Goal: Task Accomplishment & Management: Complete application form

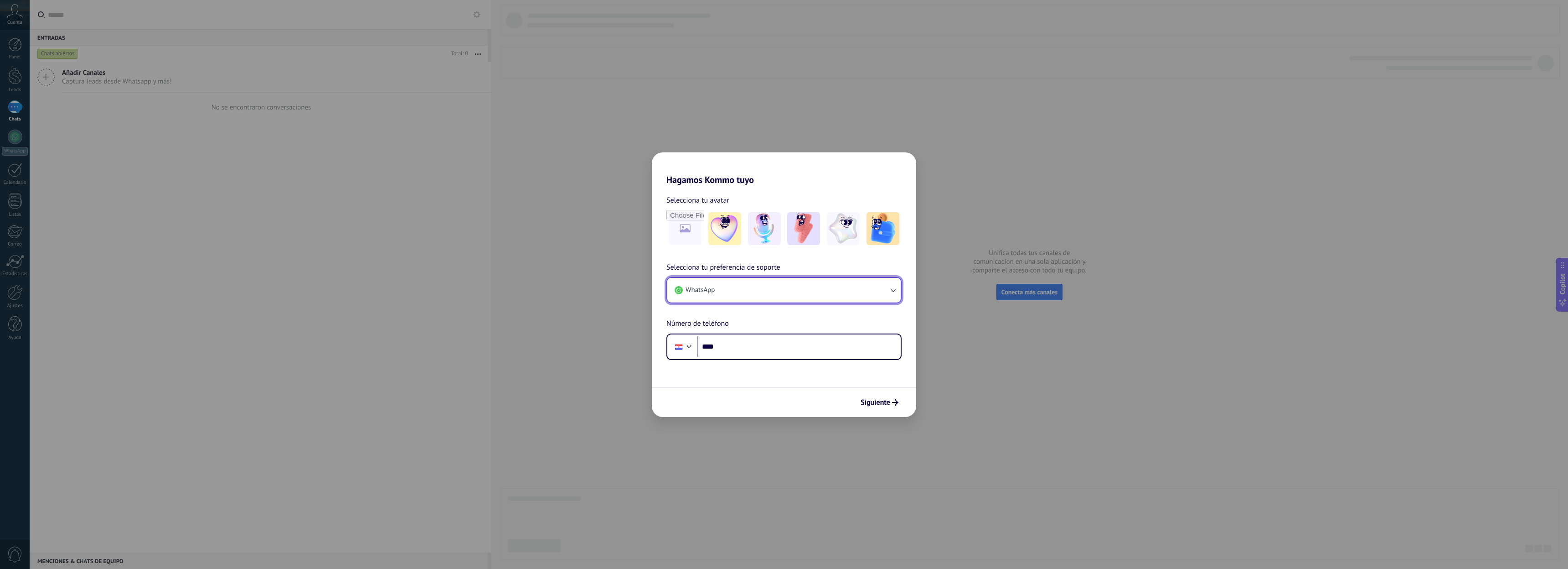
click at [826, 292] on button "WhatsApp" at bounding box center [783, 290] width 233 height 24
click at [828, 289] on li "WhatsApp" at bounding box center [782, 288] width 222 height 20
click at [762, 348] on input "****" at bounding box center [799, 347] width 203 height 21
type input "**********"
drag, startPoint x: 735, startPoint y: 233, endPoint x: 744, endPoint y: 233, distance: 9.0
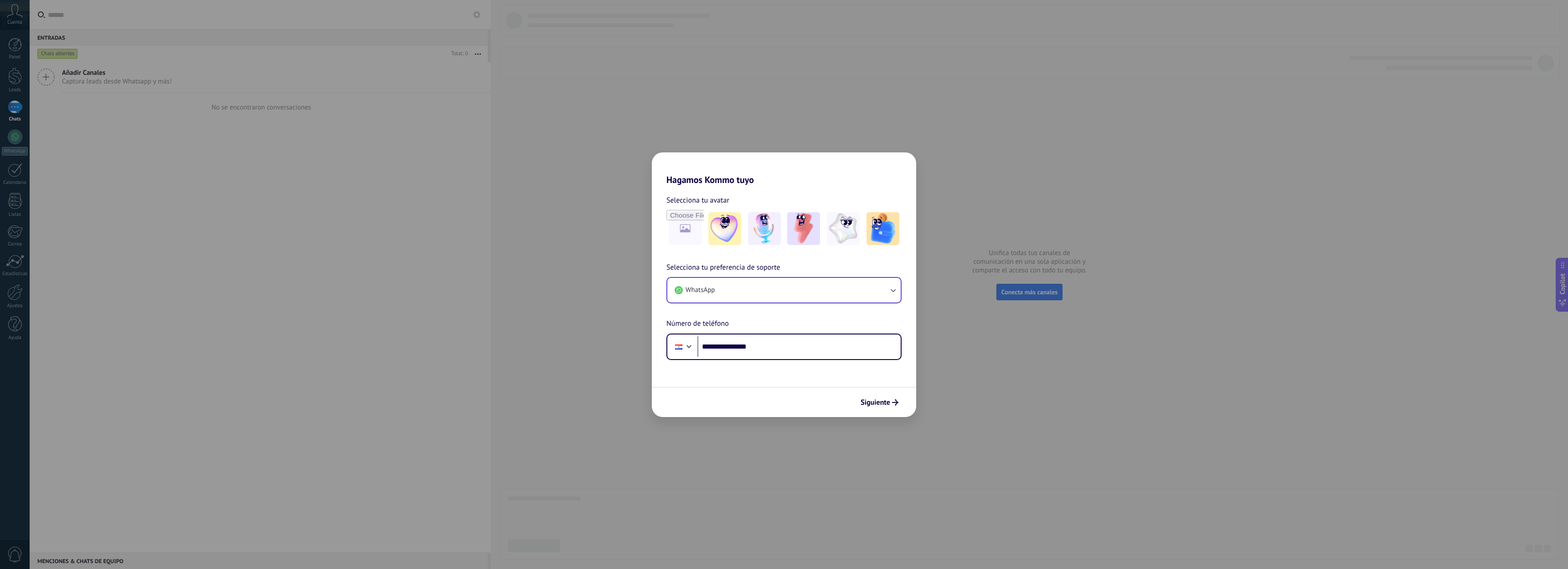
click at [735, 233] on img at bounding box center [725, 228] width 33 height 33
click at [771, 231] on img at bounding box center [765, 228] width 33 height 33
click at [793, 231] on img at bounding box center [803, 228] width 33 height 33
drag, startPoint x: 828, startPoint y: 233, endPoint x: 834, endPoint y: 233, distance: 6.0
click at [828, 233] on img at bounding box center [843, 228] width 33 height 33
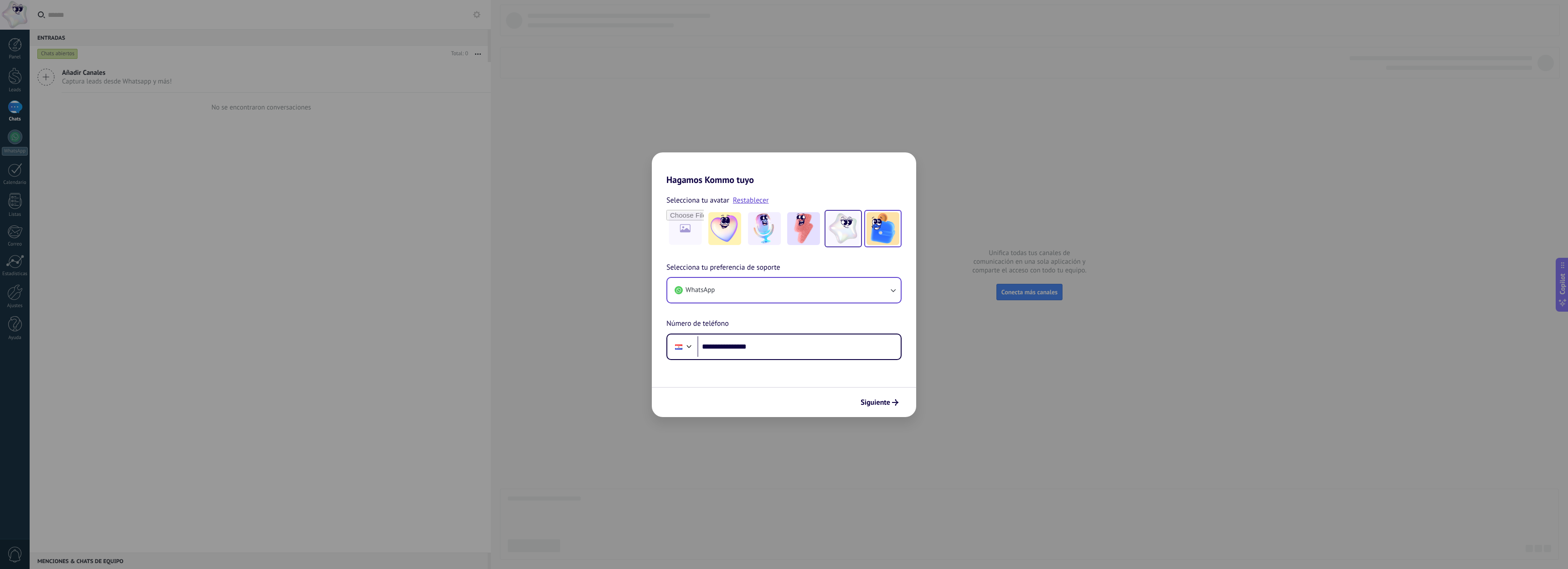
click at [869, 234] on img at bounding box center [883, 228] width 33 height 33
click at [803, 235] on img at bounding box center [803, 228] width 33 height 33
click at [894, 402] on icon "submit" at bounding box center [895, 402] width 6 height 6
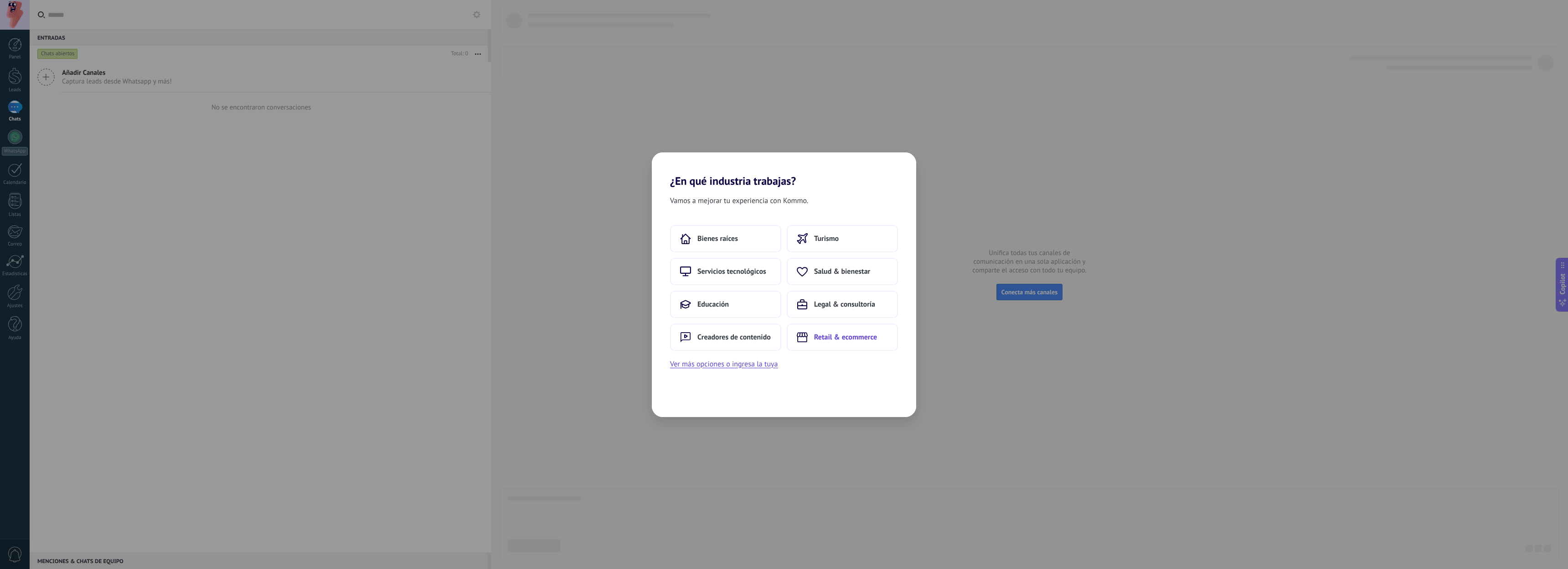
click at [827, 338] on span "Retail & ecommerce" at bounding box center [845, 337] width 63 height 9
click at [721, 242] on span "Repuestos & accesorios para autos" at bounding box center [726, 239] width 91 height 18
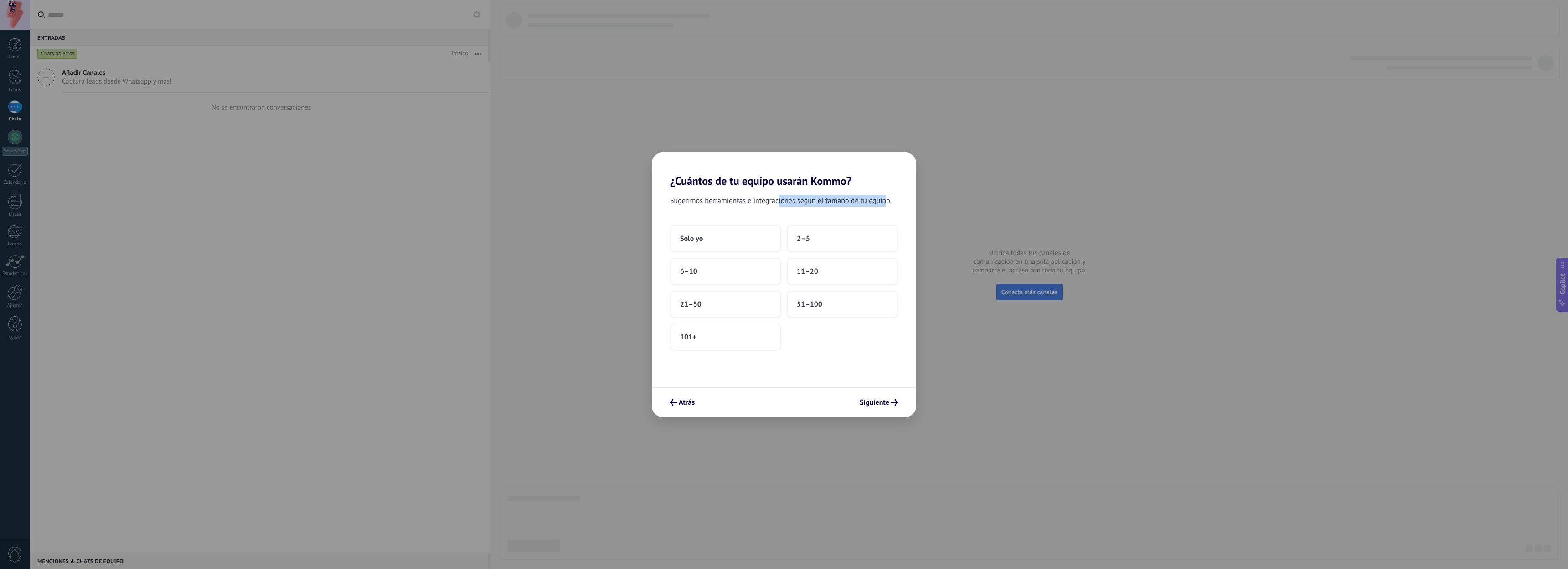
drag, startPoint x: 780, startPoint y: 204, endPoint x: 887, endPoint y: 202, distance: 107.0
click at [887, 202] on span "Sugerimos herramientas e integraciones según el tamaño de tu equipo." at bounding box center [781, 200] width 222 height 12
click at [816, 261] on button "11–20" at bounding box center [842, 271] width 111 height 27
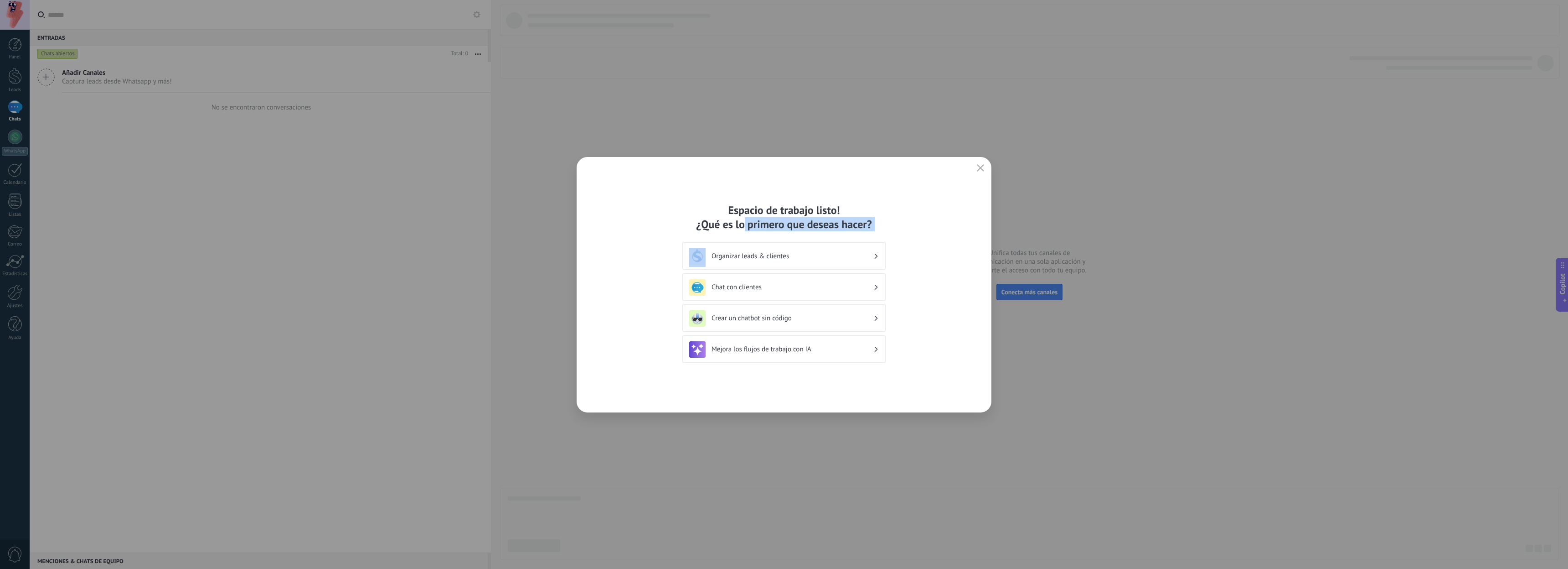
drag, startPoint x: 757, startPoint y: 228, endPoint x: 878, endPoint y: 234, distance: 121.1
click at [878, 234] on div "Espacio de trabajo listo! ¿Qué es lo primero que deseas hacer? Organizar leads …" at bounding box center [784, 284] width 203 height 163
click at [785, 288] on h3 "Chat con clientes" at bounding box center [793, 287] width 162 height 9
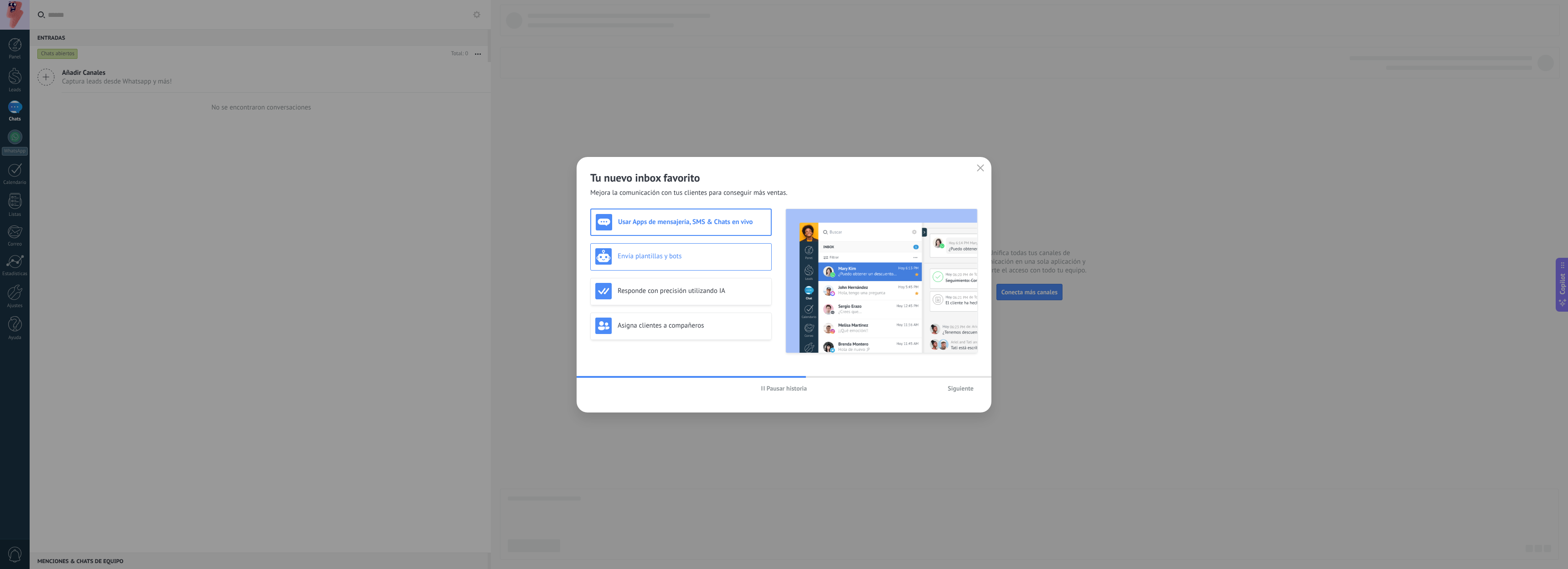
click at [723, 263] on div "Envía plantillas y bots" at bounding box center [681, 256] width 172 height 16
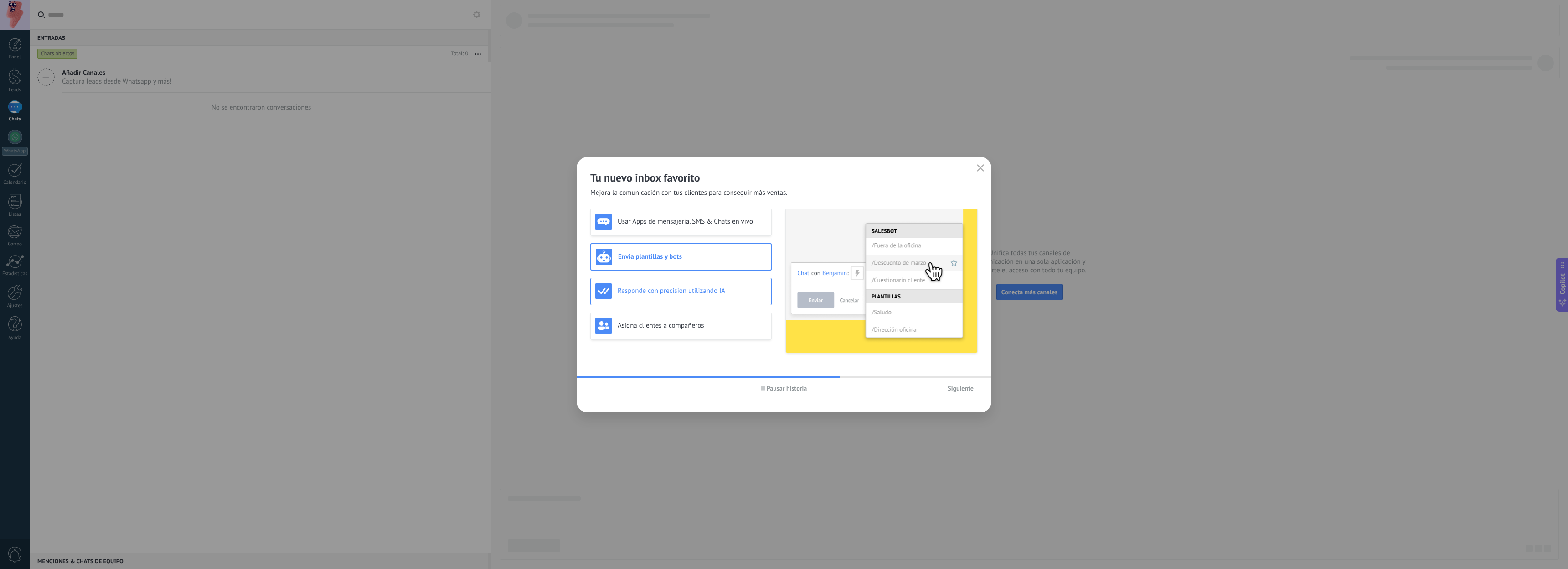
click at [713, 292] on h3 "Responde con precisión utilizando IA" at bounding box center [692, 291] width 149 height 9
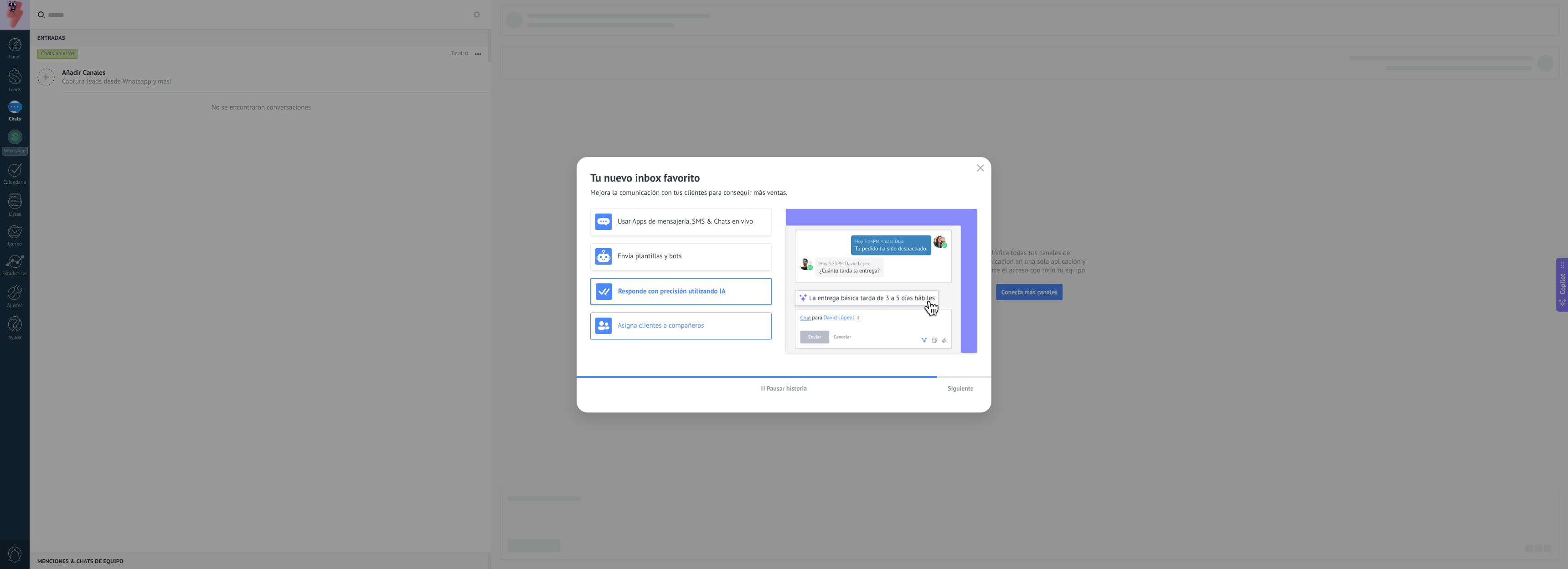
click at [712, 324] on h3 "Asigna clientes a compañeros" at bounding box center [692, 325] width 149 height 9
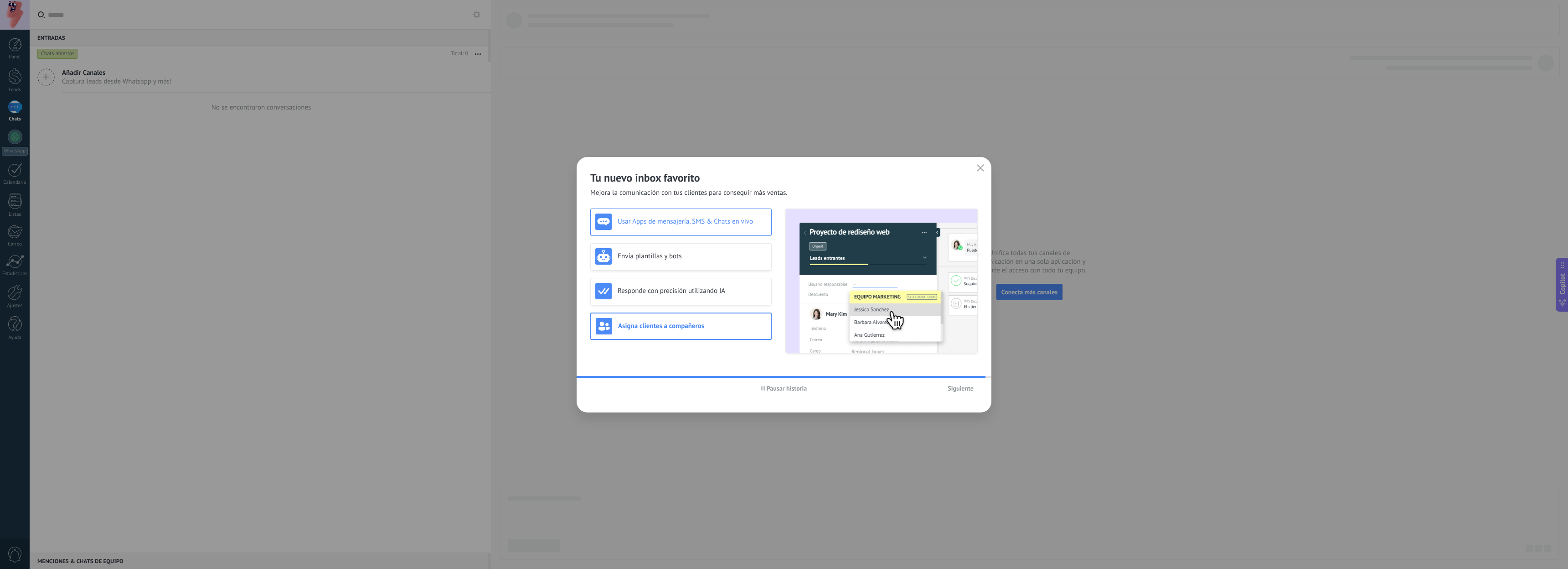
click at [698, 224] on h3 "Usar Apps de mensajería, SMS & Chats en vivo" at bounding box center [692, 221] width 149 height 9
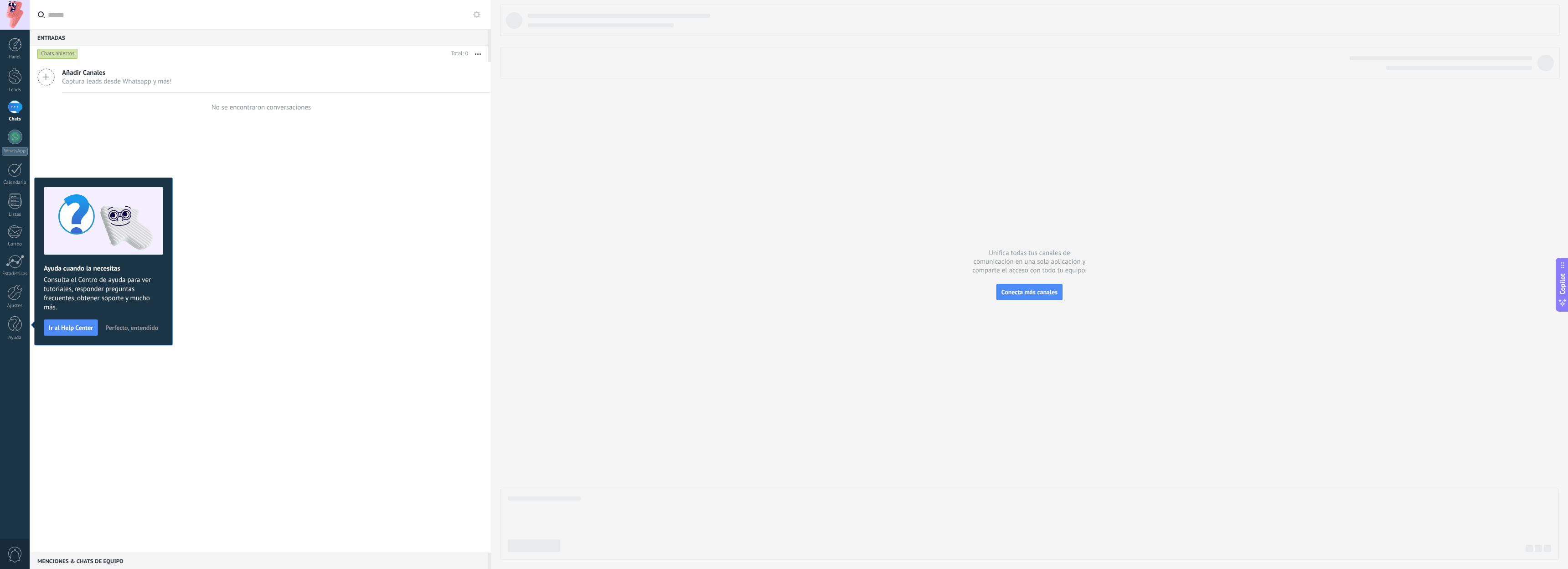
click at [598, 231] on div at bounding box center [1029, 281] width 1059 height 555
click at [133, 330] on span "Perfecto, entendido" at bounding box center [131, 327] width 53 height 6
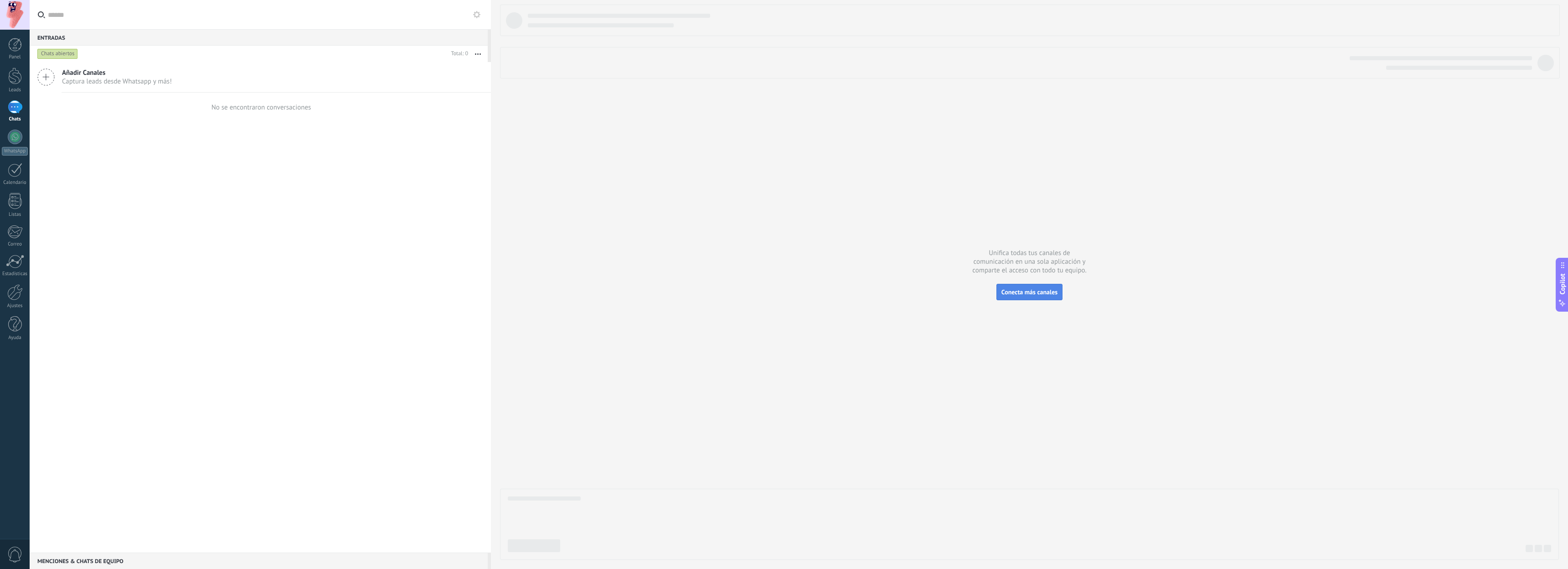
click at [1041, 292] on span "Conecta más canales" at bounding box center [1029, 292] width 56 height 8
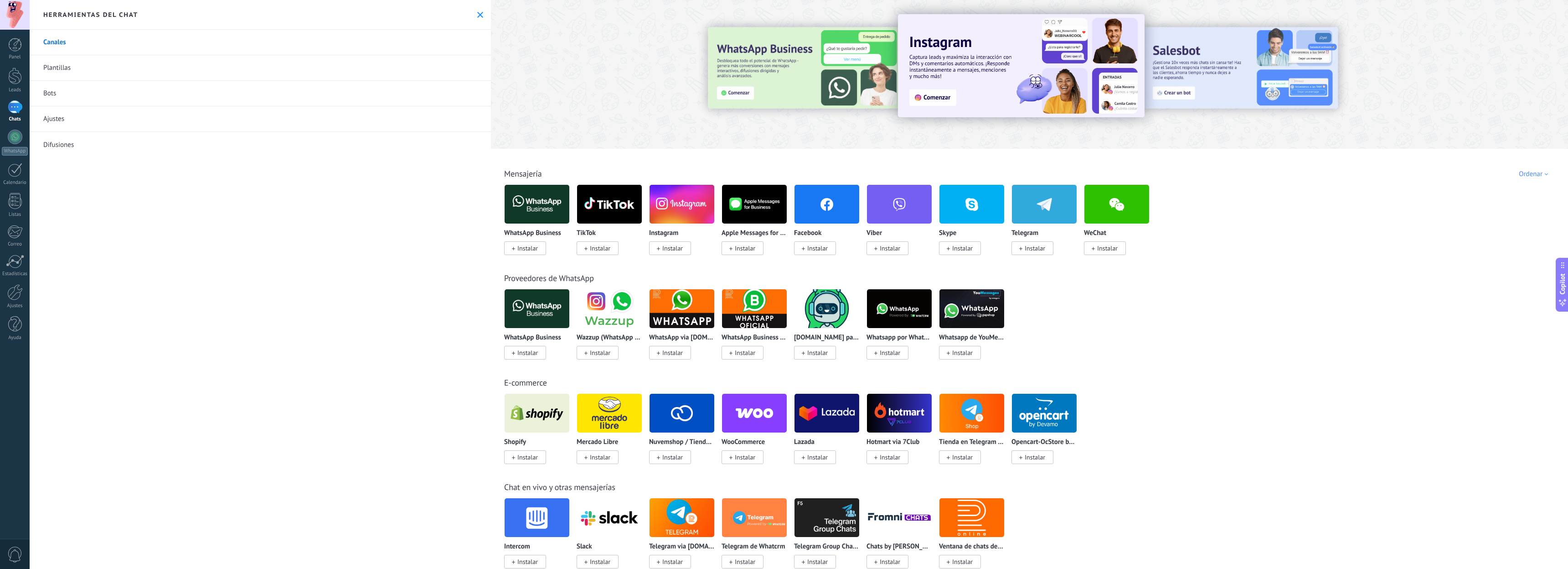
click at [901, 319] on img at bounding box center [899, 308] width 65 height 44
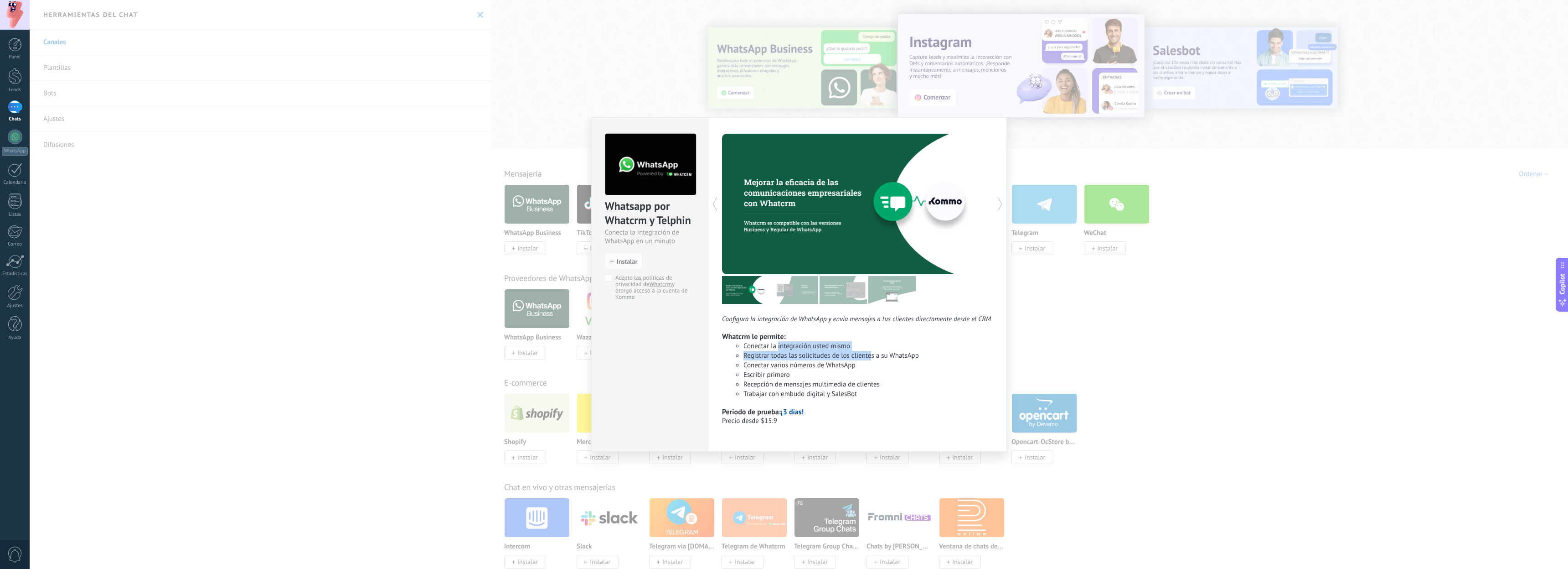
drag, startPoint x: 780, startPoint y: 348, endPoint x: 872, endPoint y: 359, distance: 92.7
click at [872, 359] on ul "Conectar la integración usted mismo Registrar todas las solicitudes de los clie…" at bounding box center [857, 370] width 271 height 57
click at [915, 359] on li "Registrar todas las solicitudes de los clientes a su WhatsApp" at bounding box center [868, 356] width 250 height 10
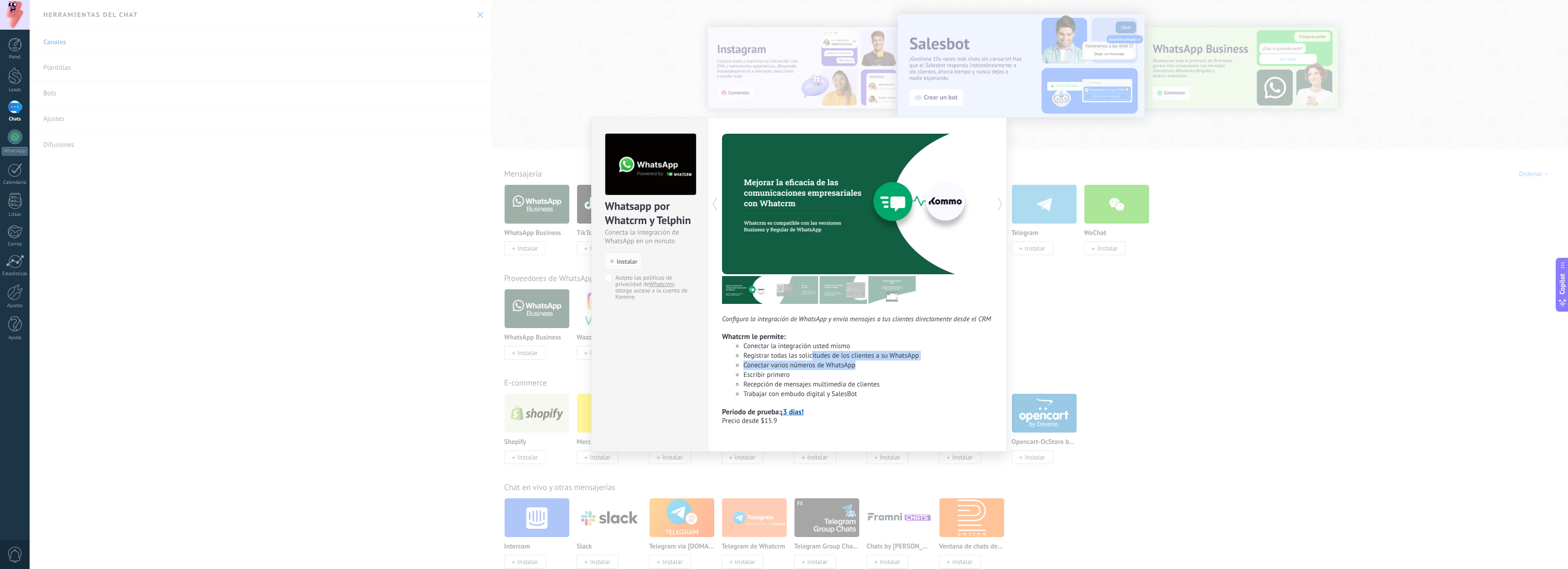
drag, startPoint x: 812, startPoint y: 357, endPoint x: 932, endPoint y: 369, distance: 120.6
click at [932, 369] on ul "Conectar la integración usted mismo Registrar todas las solicitudes de los clie…" at bounding box center [857, 370] width 271 height 57
click at [932, 369] on li "Conectar varios números de WhatsApp" at bounding box center [868, 366] width 250 height 10
click at [739, 369] on ul "Conectar la integración usted mismo Registrar todas las solicitudes de los clie…" at bounding box center [857, 370] width 271 height 57
drag, startPoint x: 752, startPoint y: 375, endPoint x: 866, endPoint y: 394, distance: 115.6
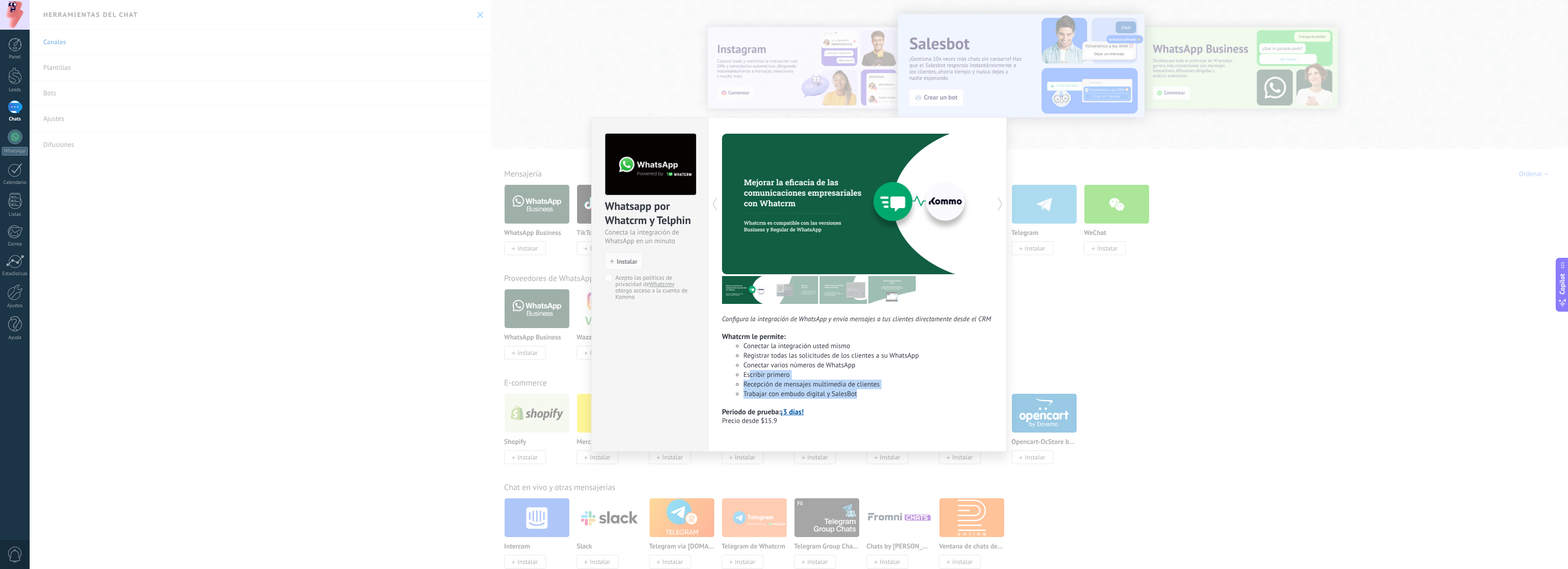
click at [866, 394] on ul "Conectar la integración usted mismo Registrar todas las solicitudes de los clie…" at bounding box center [857, 370] width 271 height 57
click at [866, 394] on li "Trabajar con embudo digital y SalesBot" at bounding box center [868, 394] width 250 height 10
click at [1108, 347] on div "Whatsapp por Whatcrm y Telphin Conecta la integración de WhatsApp en un minuto …" at bounding box center [799, 284] width 1538 height 569
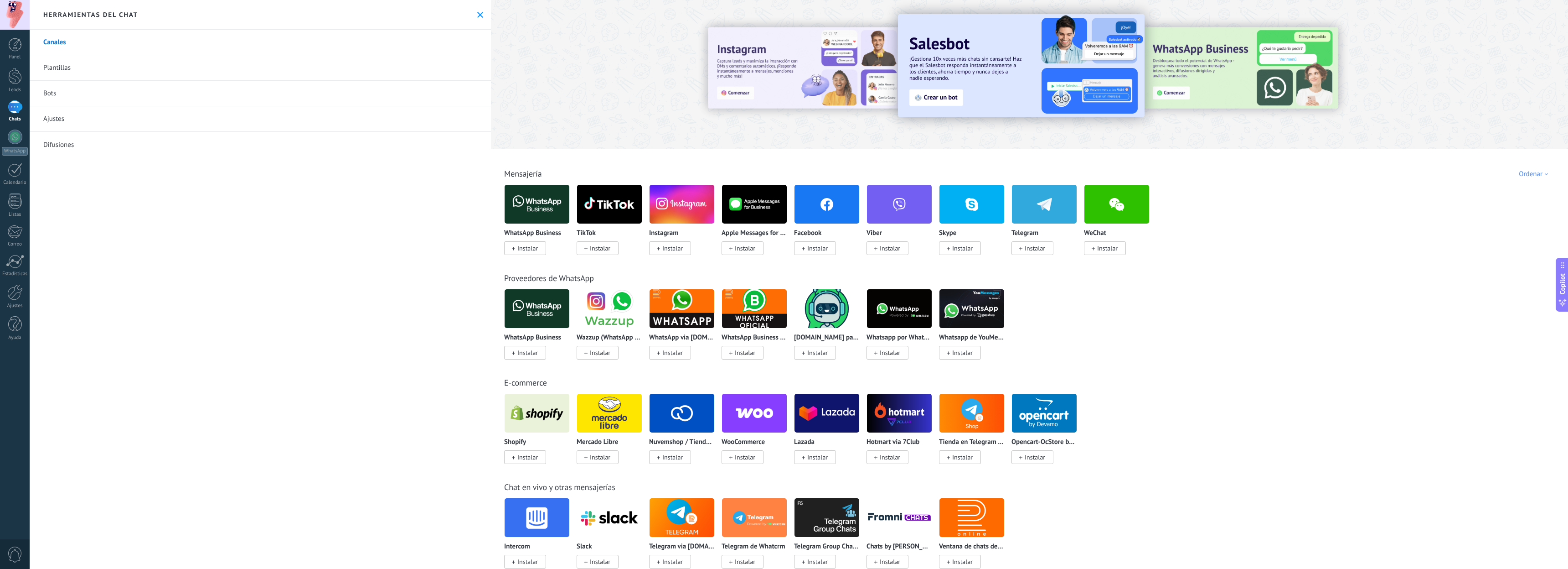
click at [694, 202] on img at bounding box center [682, 204] width 65 height 44
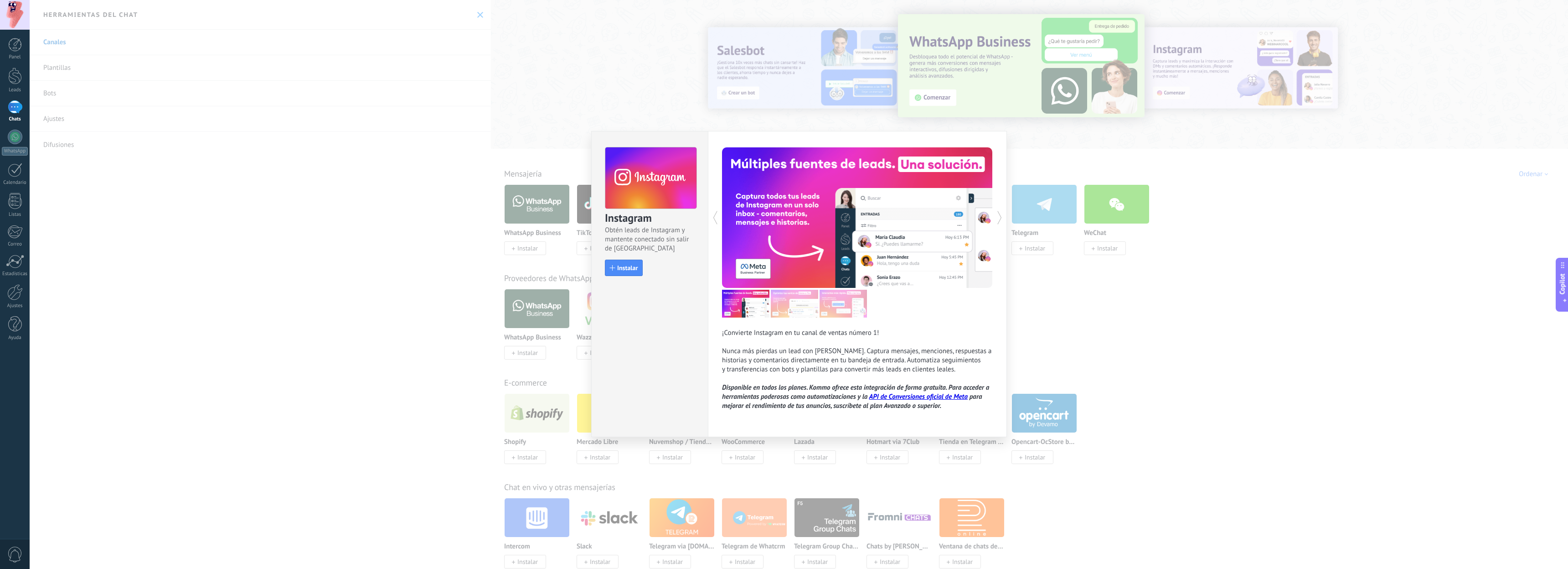
click at [1302, 259] on div "Instagram Obtén leads de Instagram y mantente conectado sin salir de Kommo Inst…" at bounding box center [799, 284] width 1538 height 569
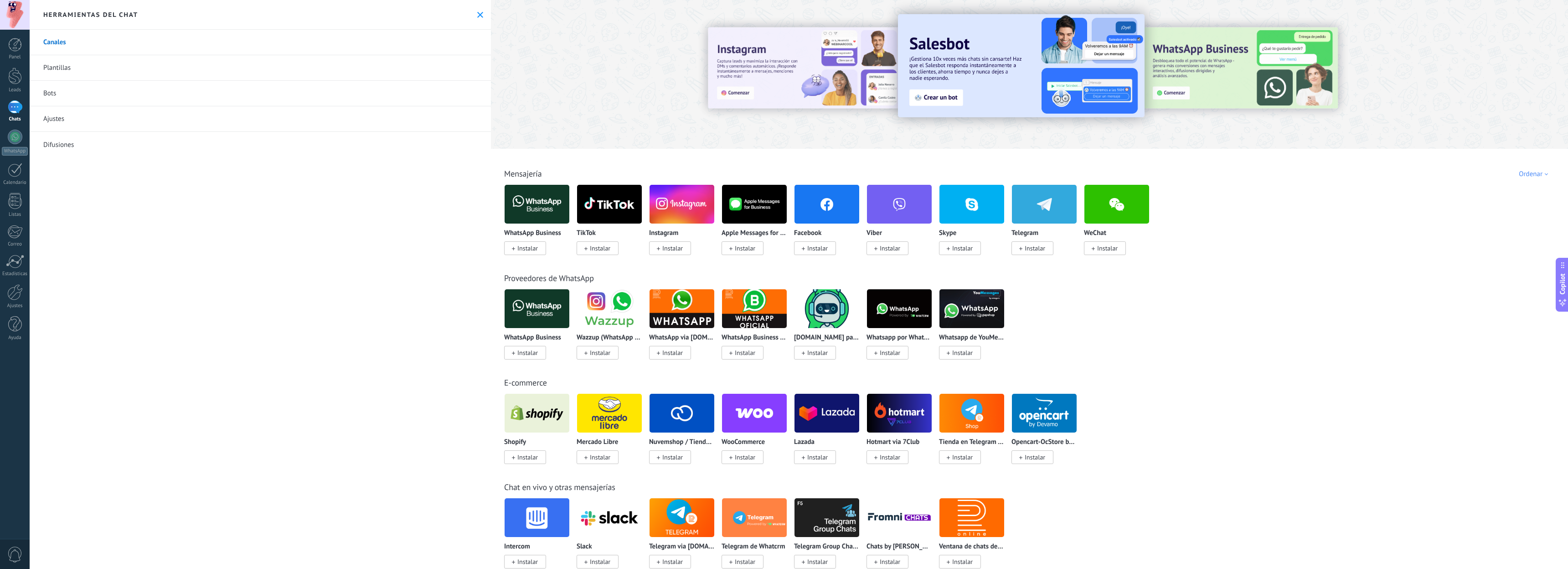
click at [541, 199] on img at bounding box center [537, 204] width 65 height 44
click at [540, 208] on img at bounding box center [537, 204] width 65 height 44
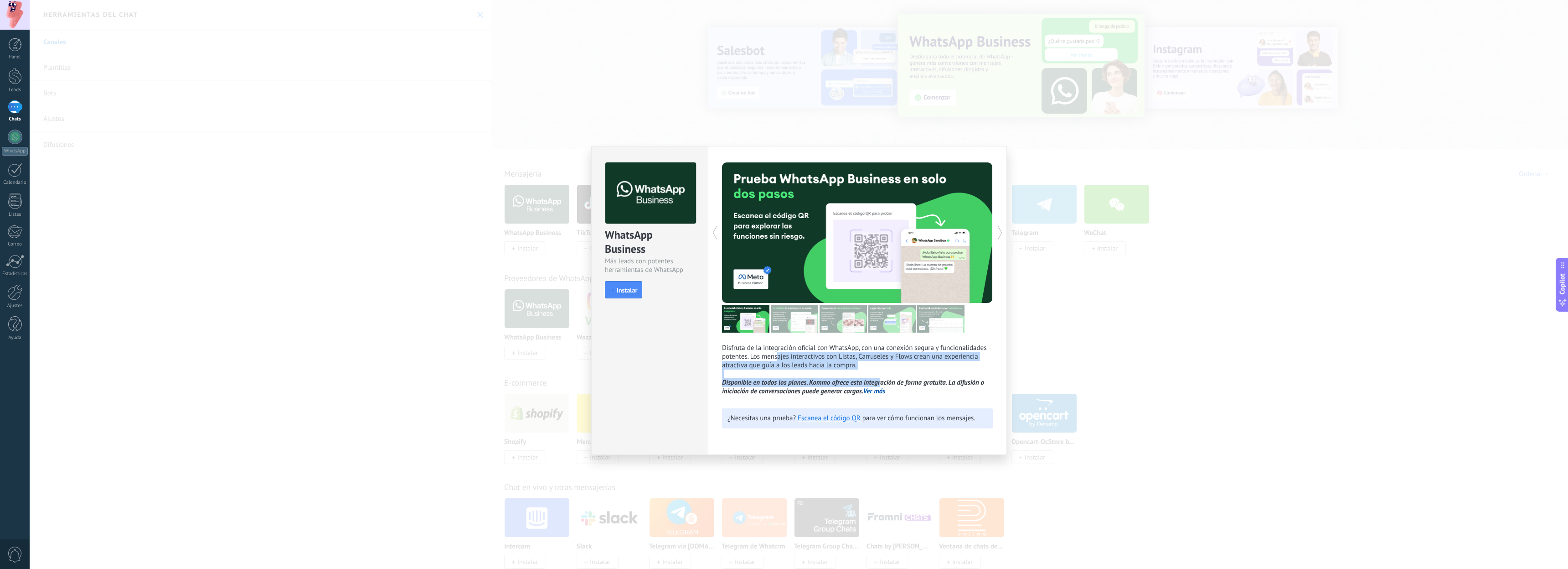
drag, startPoint x: 840, startPoint y: 373, endPoint x: 894, endPoint y: 384, distance: 55.1
click at [881, 381] on p "Disfruta de la integración oficial con WhatsApp, con una conexión segura y func…" at bounding box center [857, 369] width 271 height 52
click at [937, 387] on p "Disfruta de la integración oficial con WhatsApp, con una conexión segura y func…" at bounding box center [857, 369] width 271 height 52
click at [877, 393] on link "Ver más" at bounding box center [874, 391] width 23 height 9
